Goal: Find specific page/section: Find specific page/section

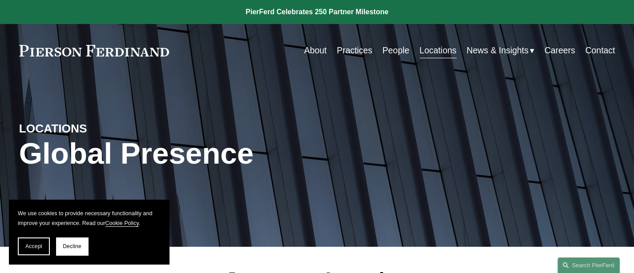
click at [430, 54] on link "Locations" at bounding box center [438, 50] width 37 height 17
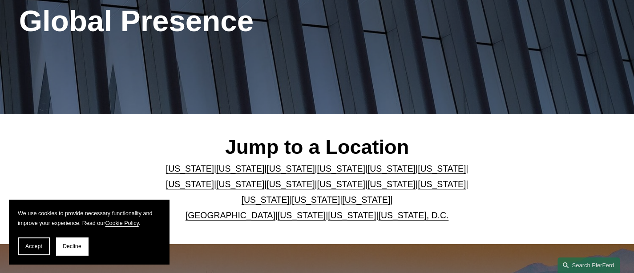
scroll to position [133, 0]
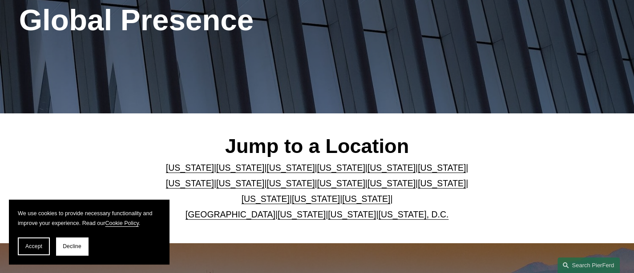
click at [228, 166] on link "[US_STATE]" at bounding box center [240, 168] width 48 height 10
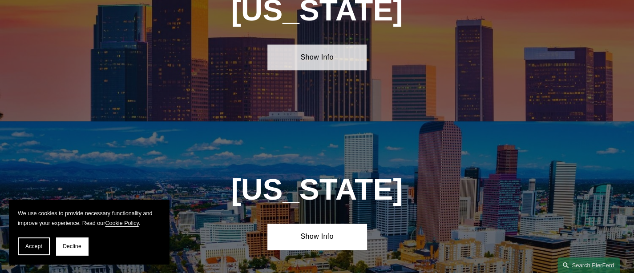
scroll to position [605, 0]
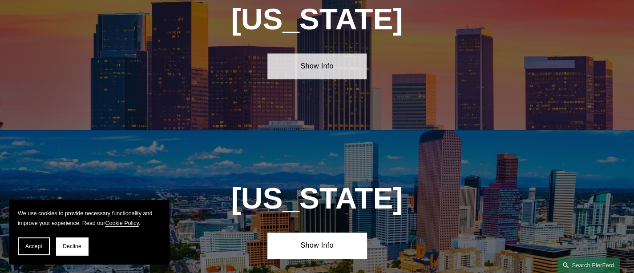
click at [321, 69] on link "Show Info" at bounding box center [316, 66] width 99 height 26
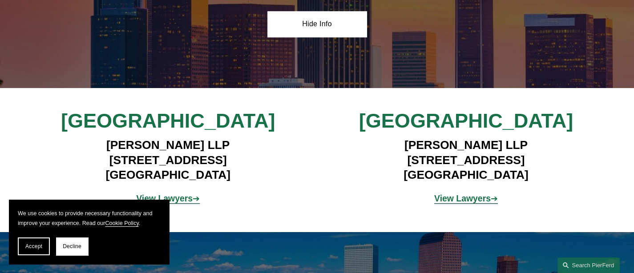
scroll to position [650, 0]
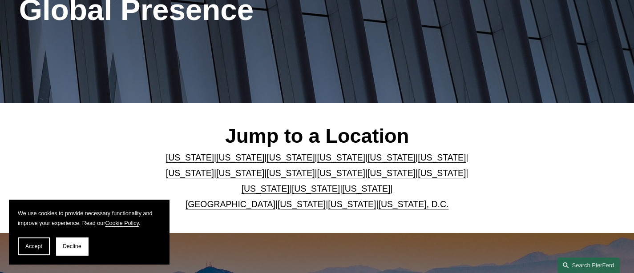
scroll to position [133, 0]
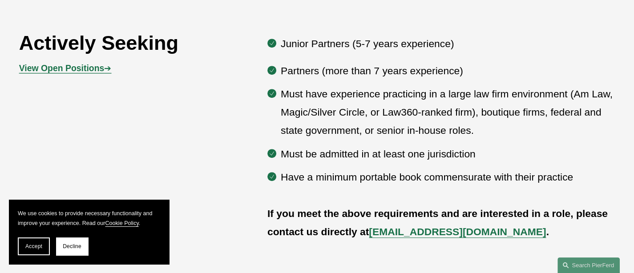
scroll to position [489, 0]
